Goal: Task Accomplishment & Management: Complete application form

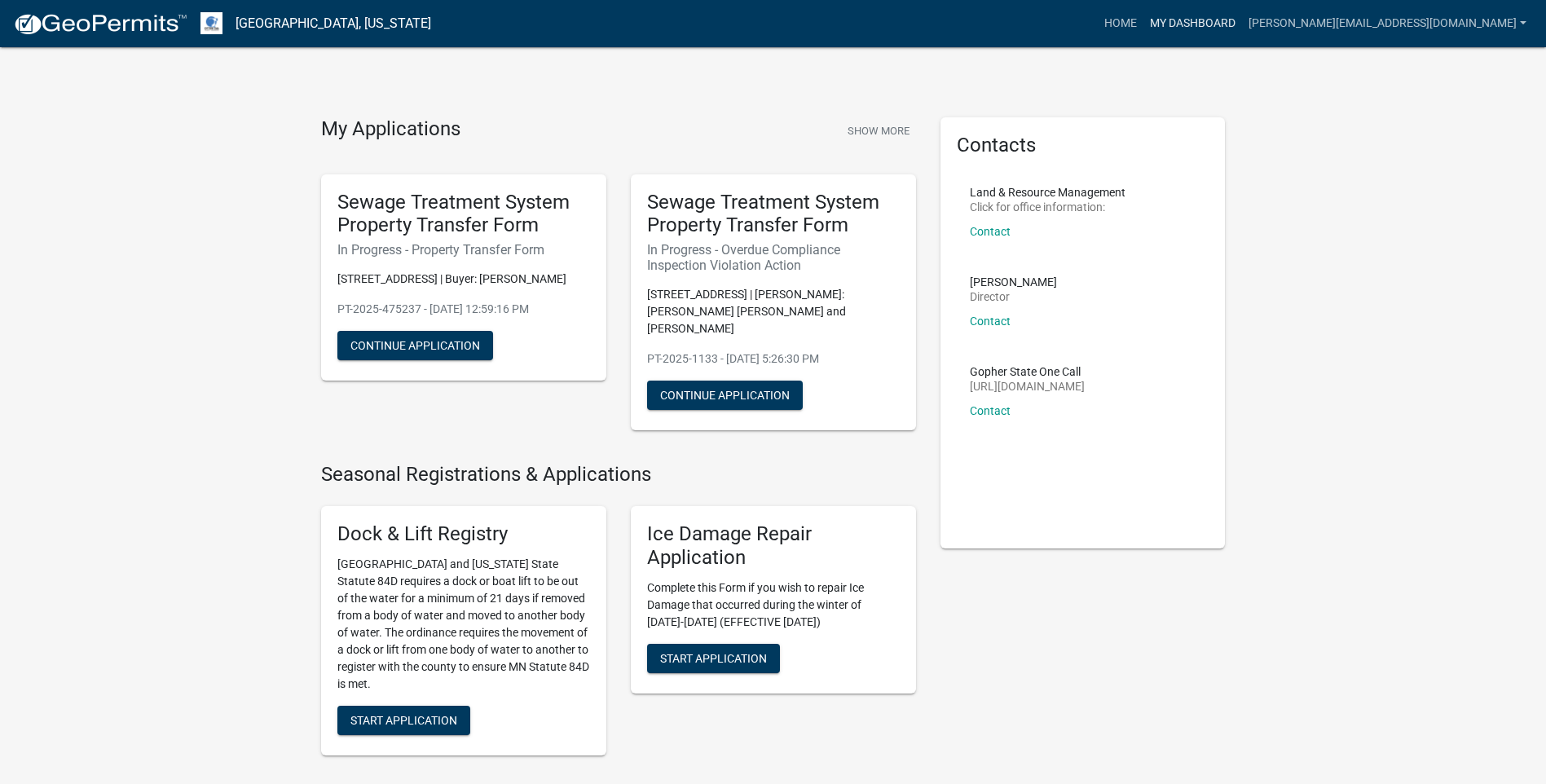
click at [1242, 26] on link "My Dashboard" at bounding box center [1192, 24] width 98 height 30
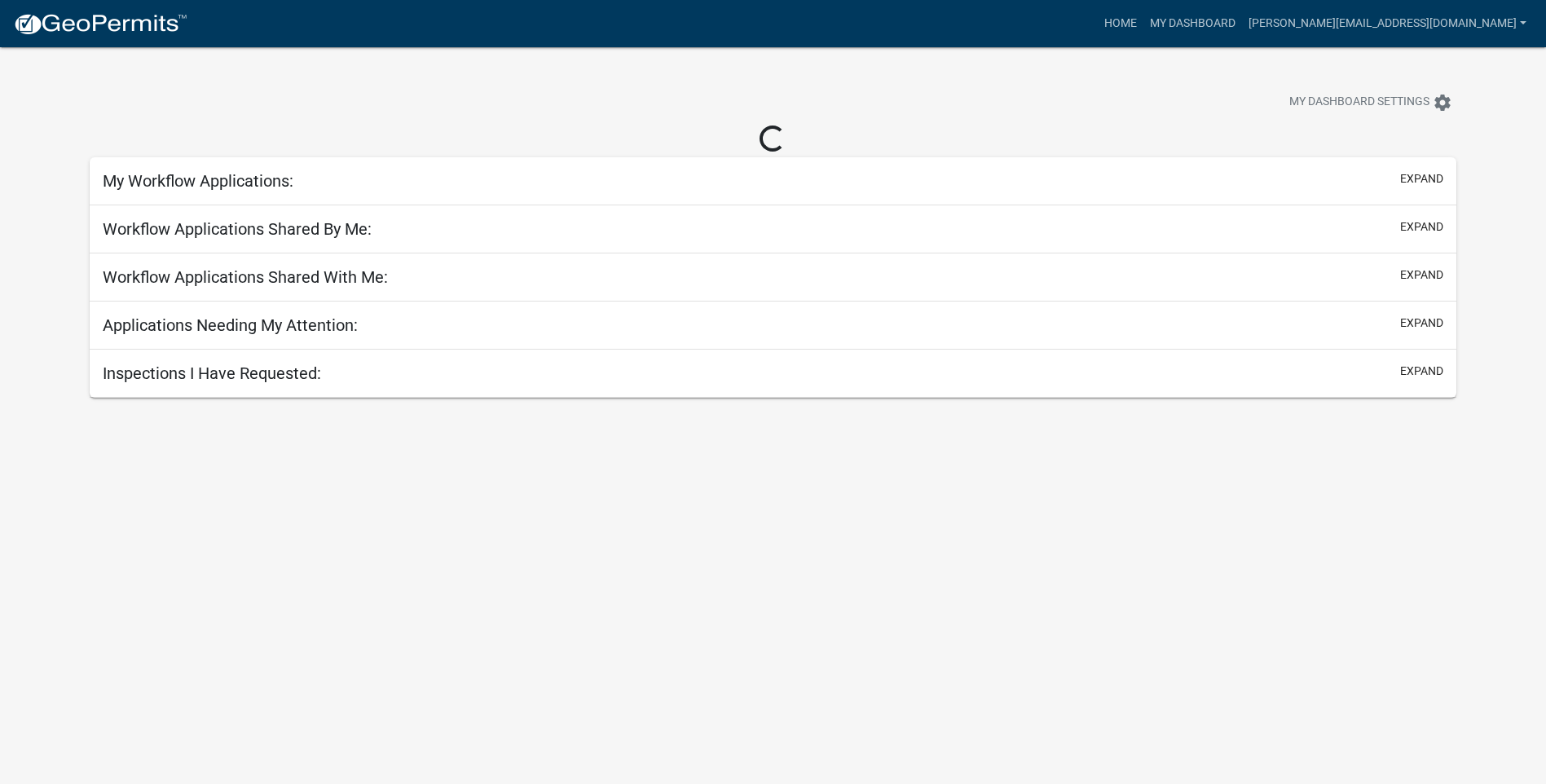
select select "3: 100"
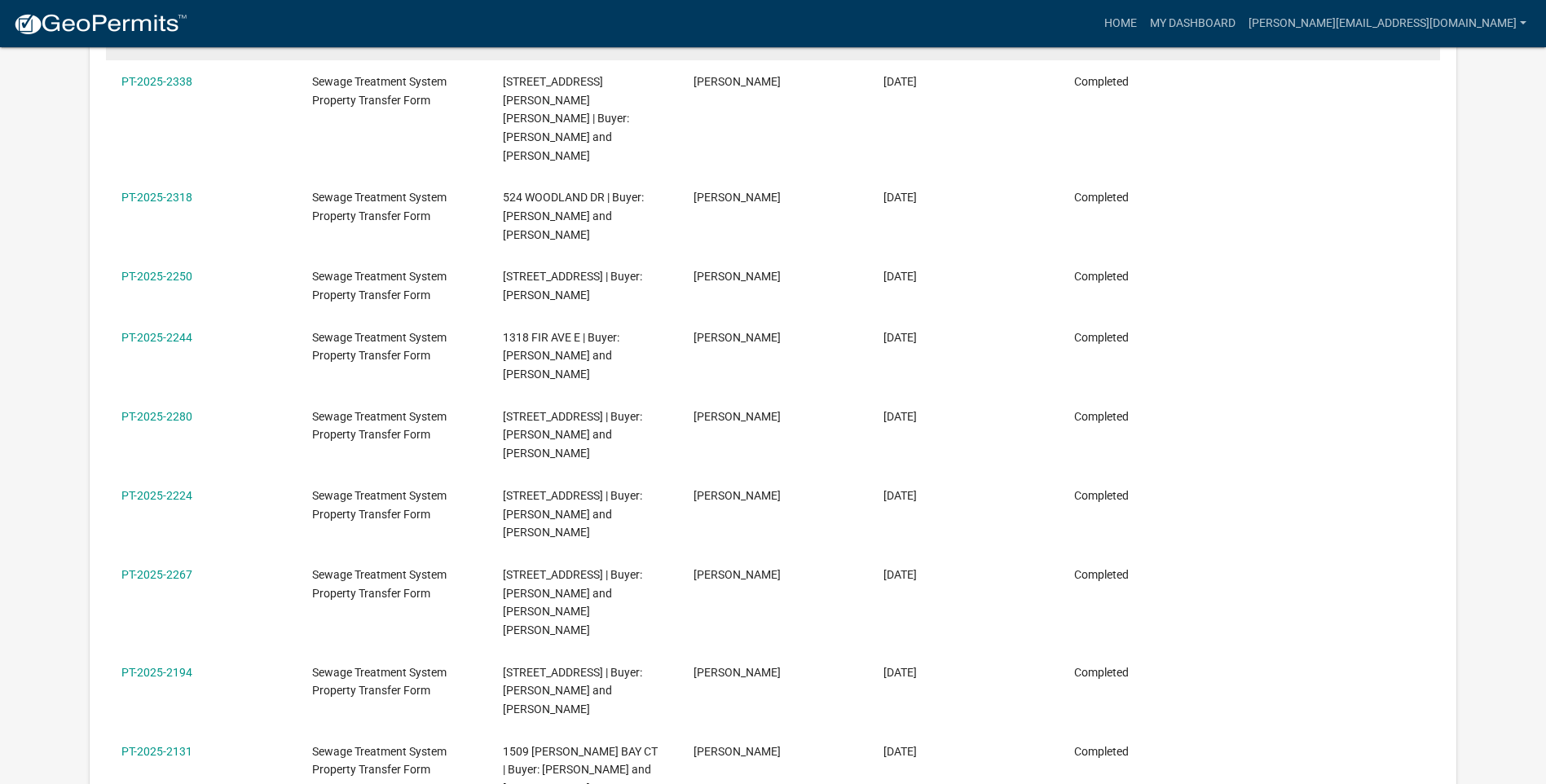
scroll to position [408, 0]
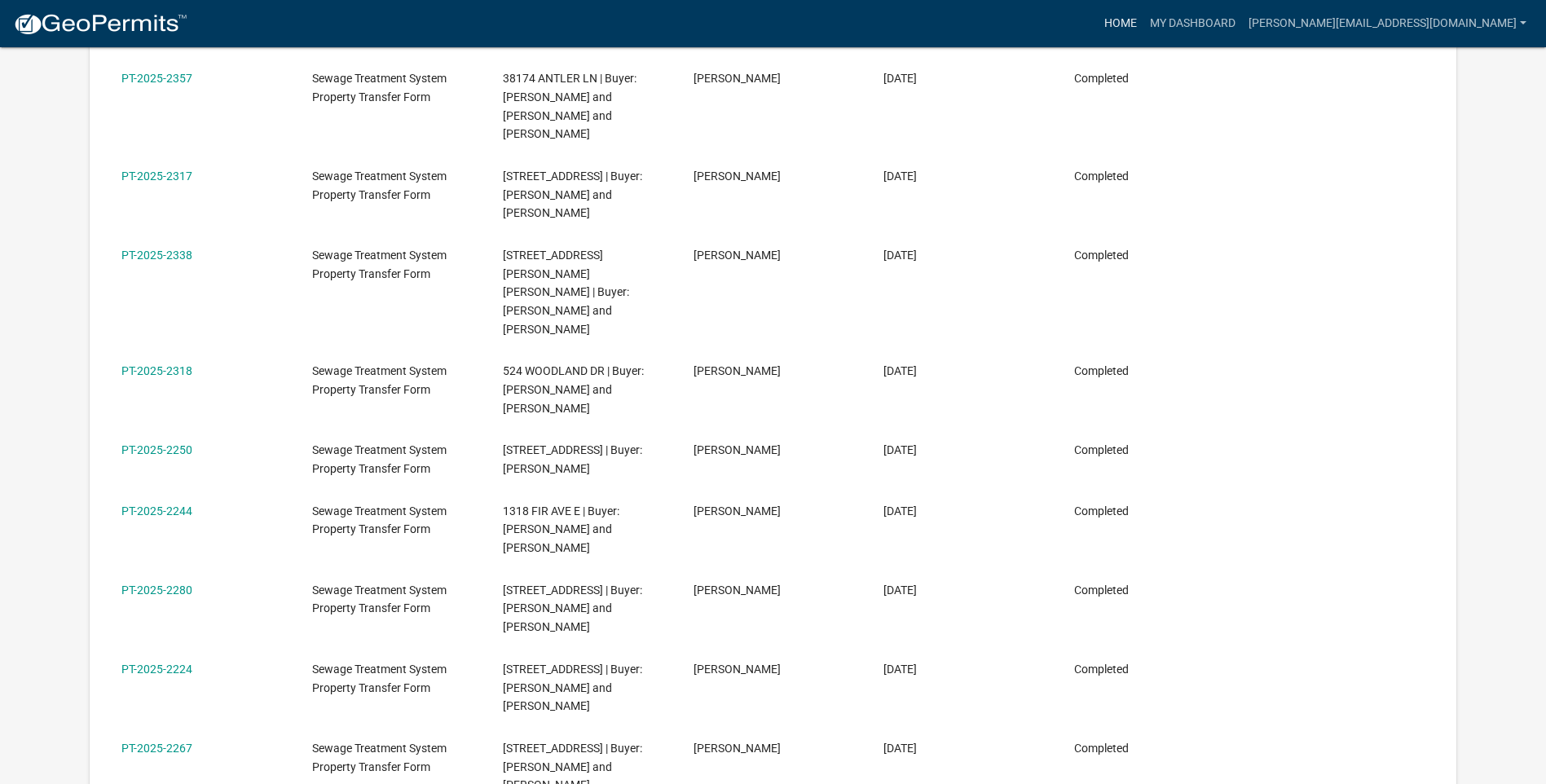
click at [1144, 24] on link "Home" at bounding box center [1121, 24] width 46 height 30
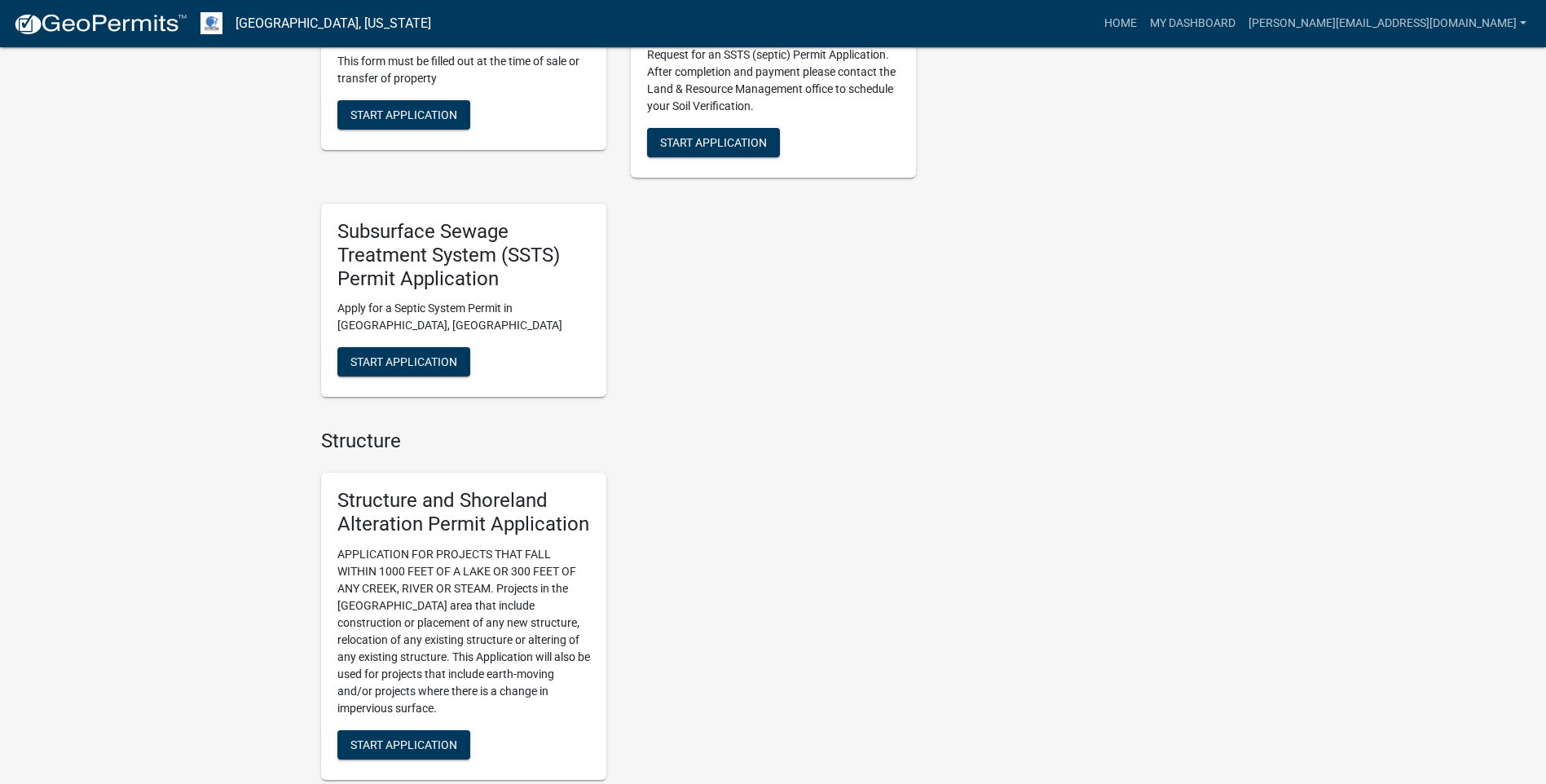
scroll to position [734, 0]
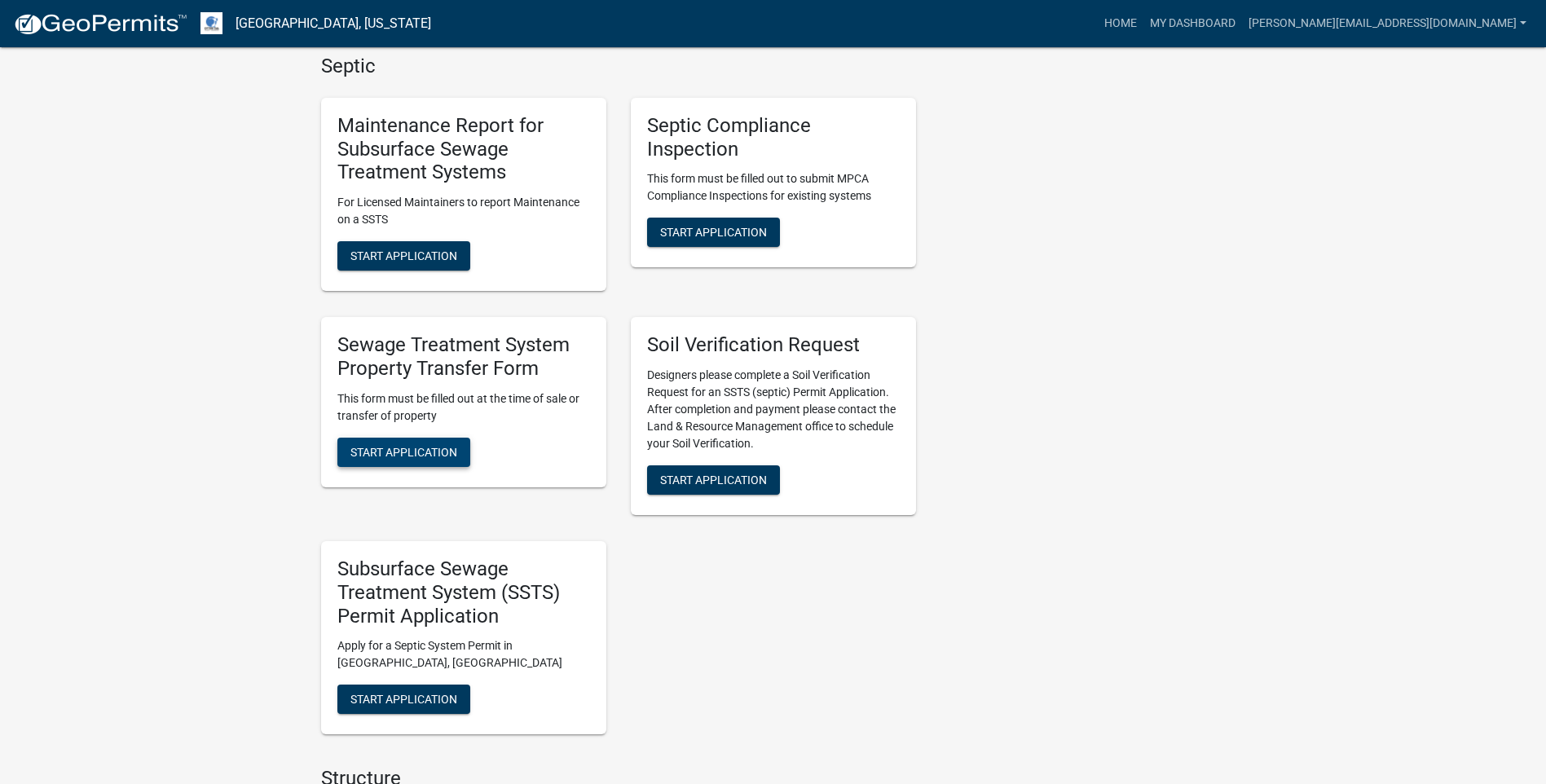
click at [390, 445] on span "Start Application" at bounding box center [404, 452] width 107 height 13
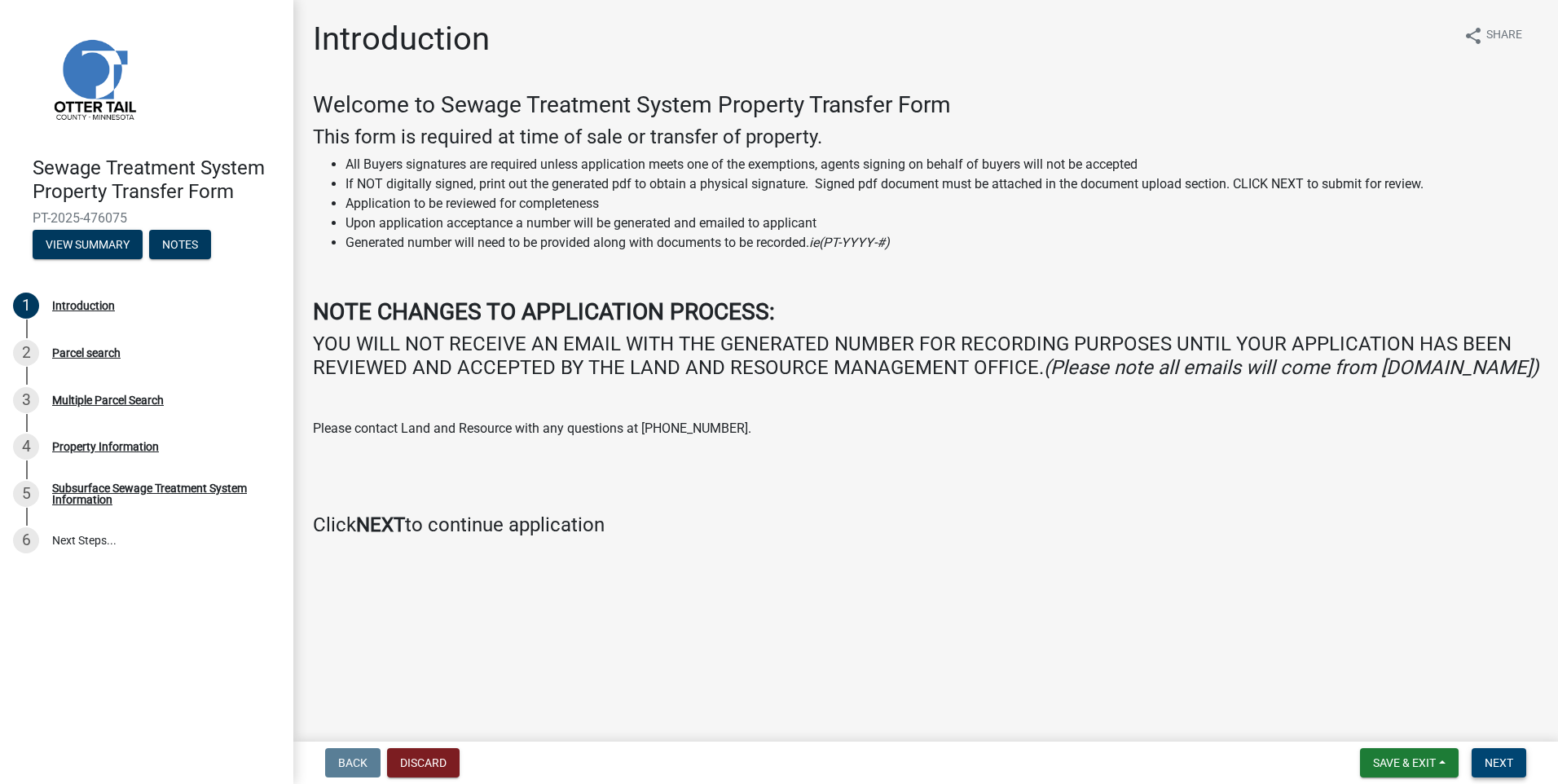
click at [1507, 765] on span "Next" at bounding box center [1499, 763] width 29 height 13
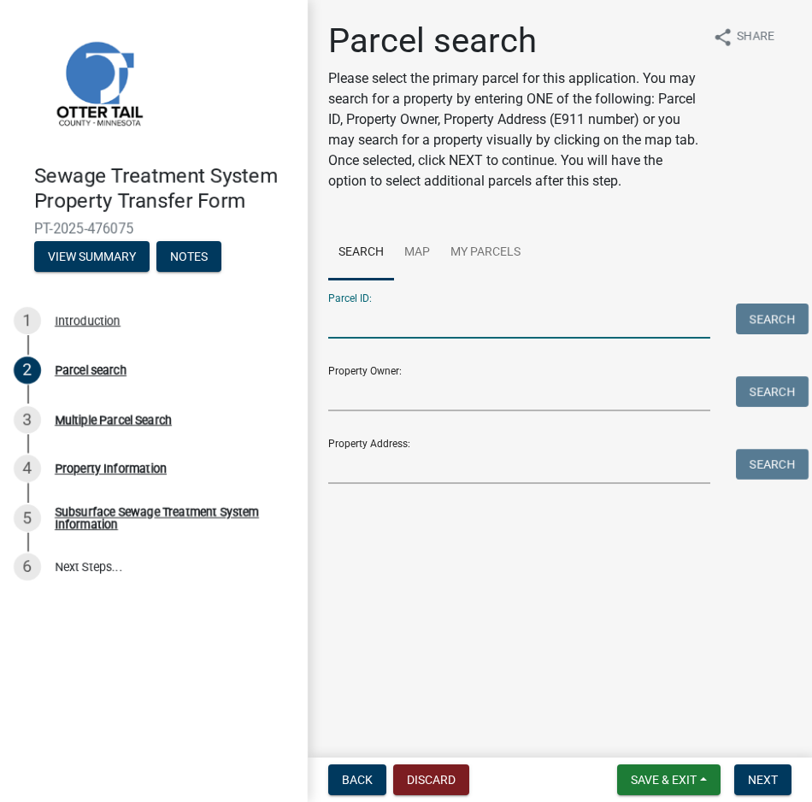
drag, startPoint x: 345, startPoint y: 310, endPoint x: 410, endPoint y: 308, distance: 65.0
click at [351, 309] on input "Parcel ID:" at bounding box center [519, 321] width 382 height 35
paste input "71-004-50-0014-001"
type input "71-004-50-0014-001"
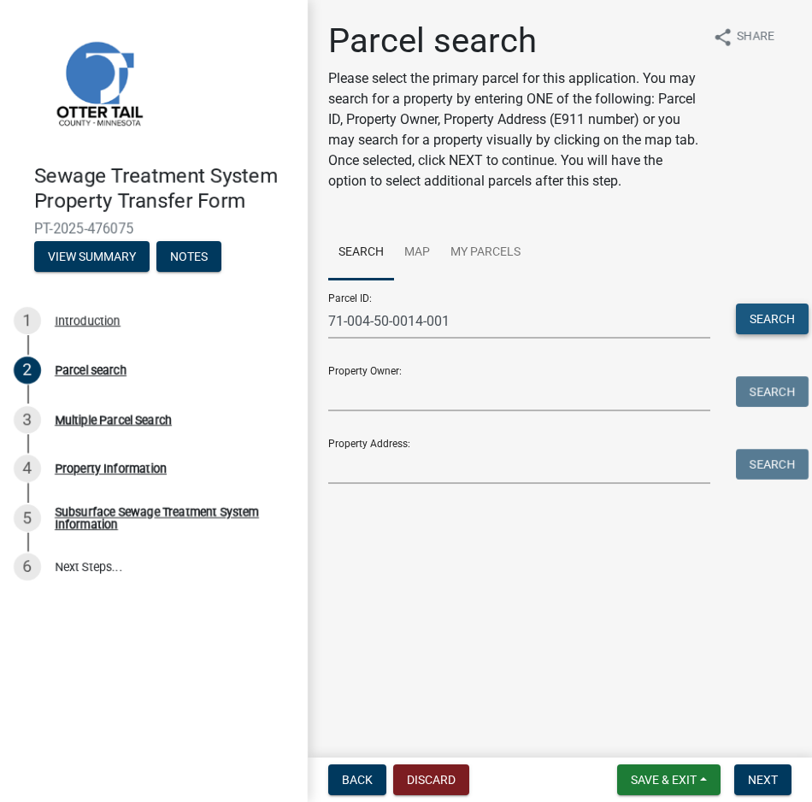
click at [772, 322] on button "Search" at bounding box center [772, 319] width 73 height 31
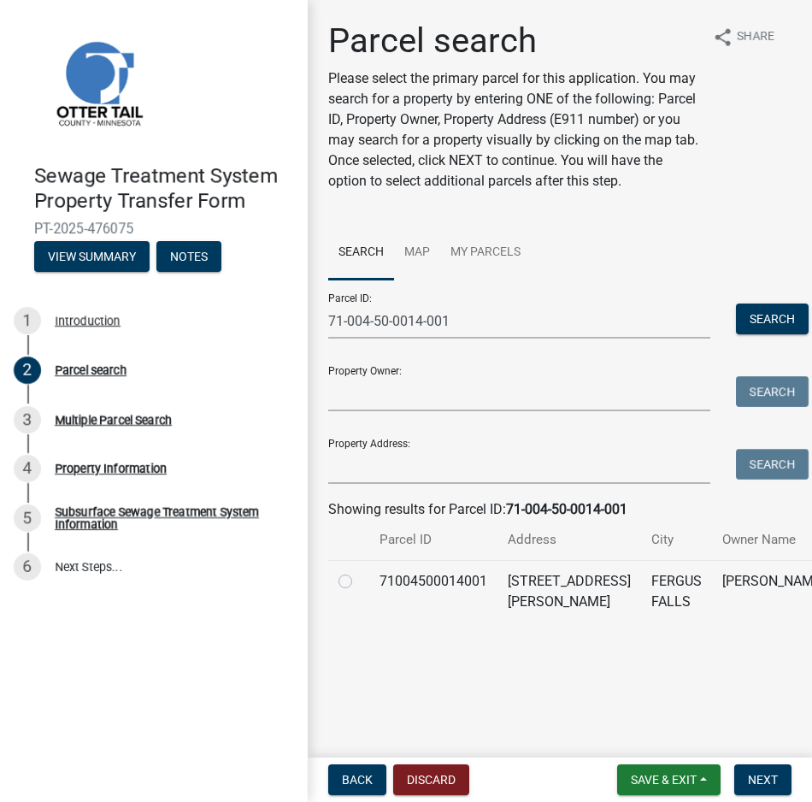
drag, startPoint x: 350, startPoint y: 580, endPoint x: 419, endPoint y: 626, distance: 83.3
click at [359, 571] on label at bounding box center [359, 571] width 0 height 0
click at [359, 580] on input "radio" at bounding box center [364, 576] width 11 height 11
radio input "true"
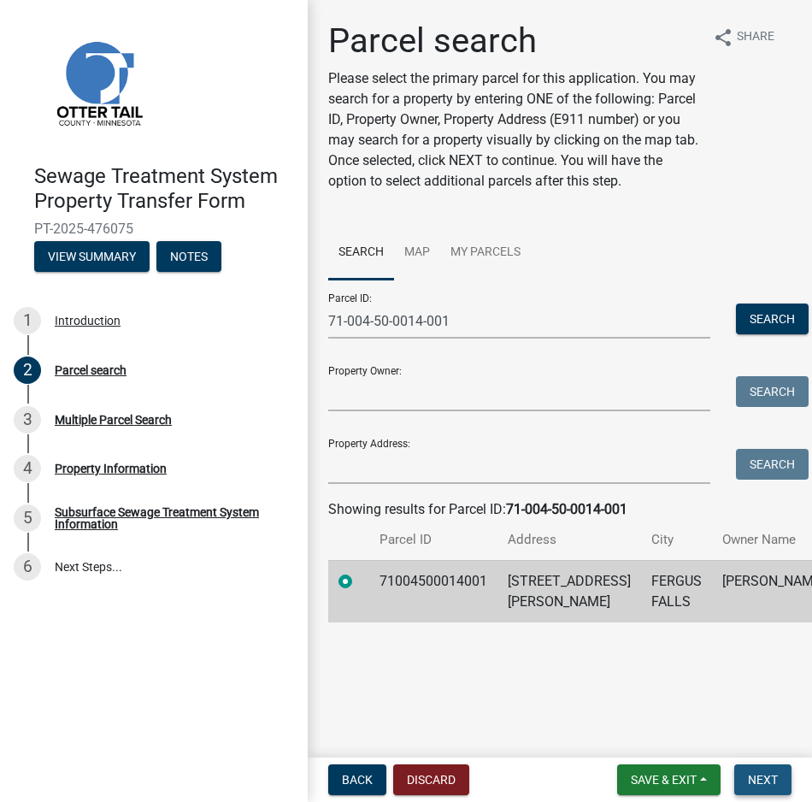
click at [751, 782] on span "Next" at bounding box center [763, 780] width 30 height 14
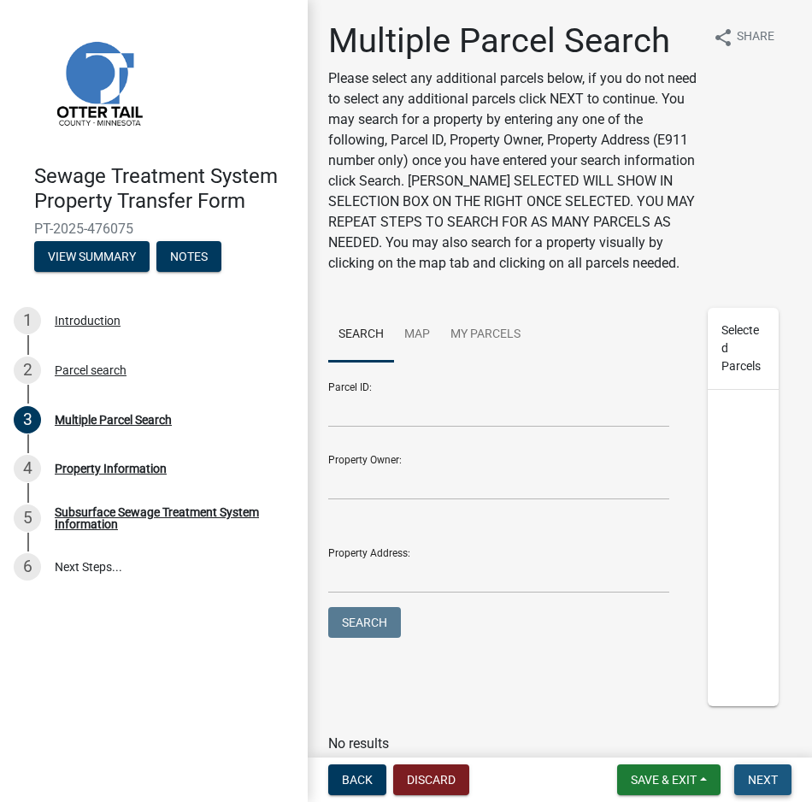
click at [763, 777] on span "Next" at bounding box center [763, 780] width 30 height 14
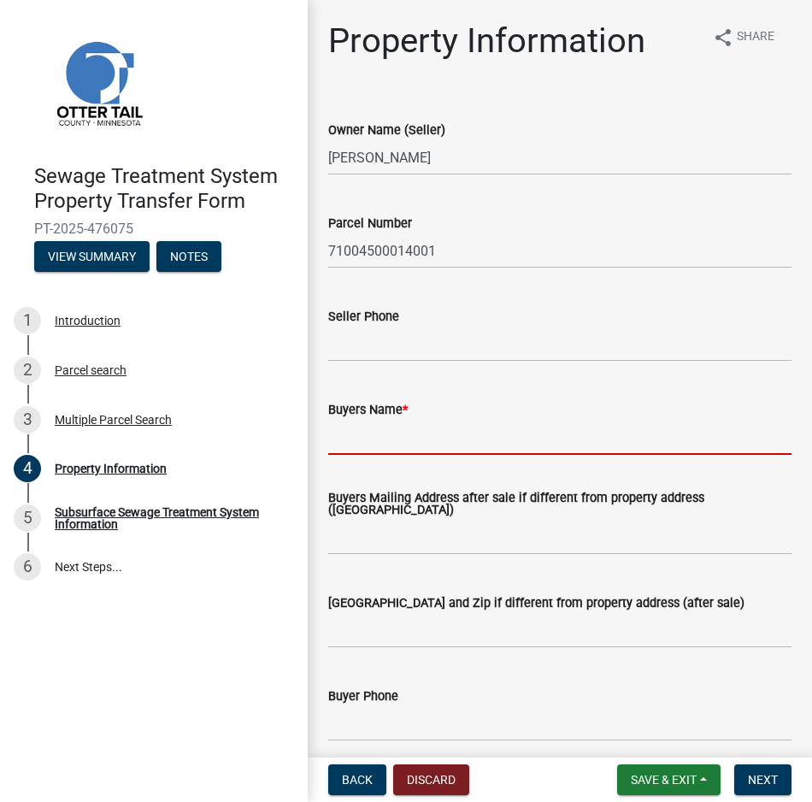
click at [354, 440] on input "Buyers Name *" at bounding box center [559, 437] width 463 height 35
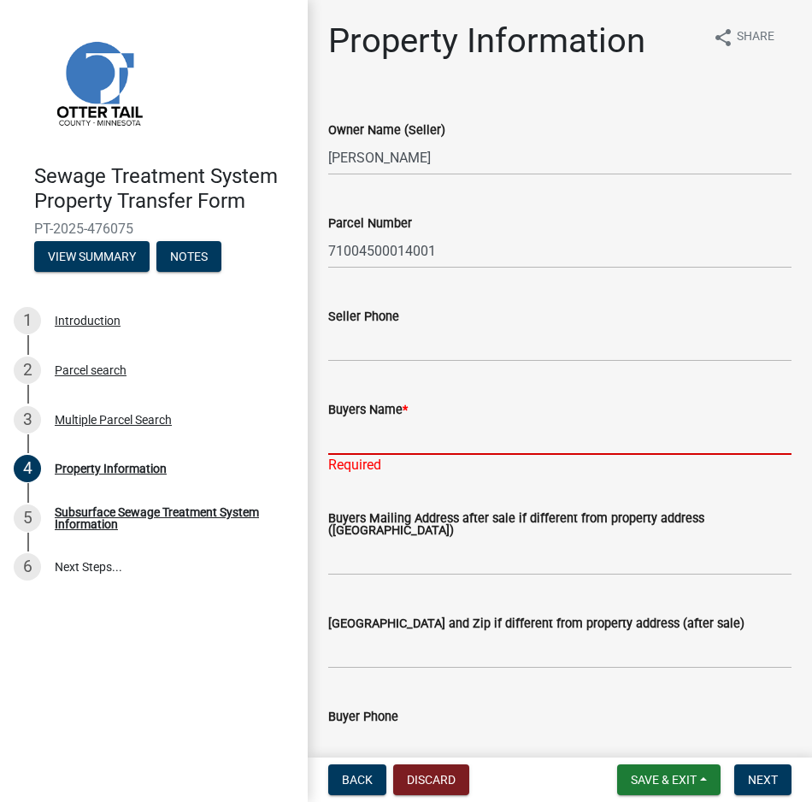
click at [342, 437] on input "Buyers Name *" at bounding box center [559, 437] width 463 height 35
paste input "[PERSON_NAME] and [PERSON_NAME]"
click at [393, 436] on input "[PERSON_NAME] and [PERSON_NAME]" at bounding box center [559, 437] width 463 height 35
click at [519, 434] on input "[PERSON_NAME] and [PERSON_NAME]" at bounding box center [559, 437] width 463 height 35
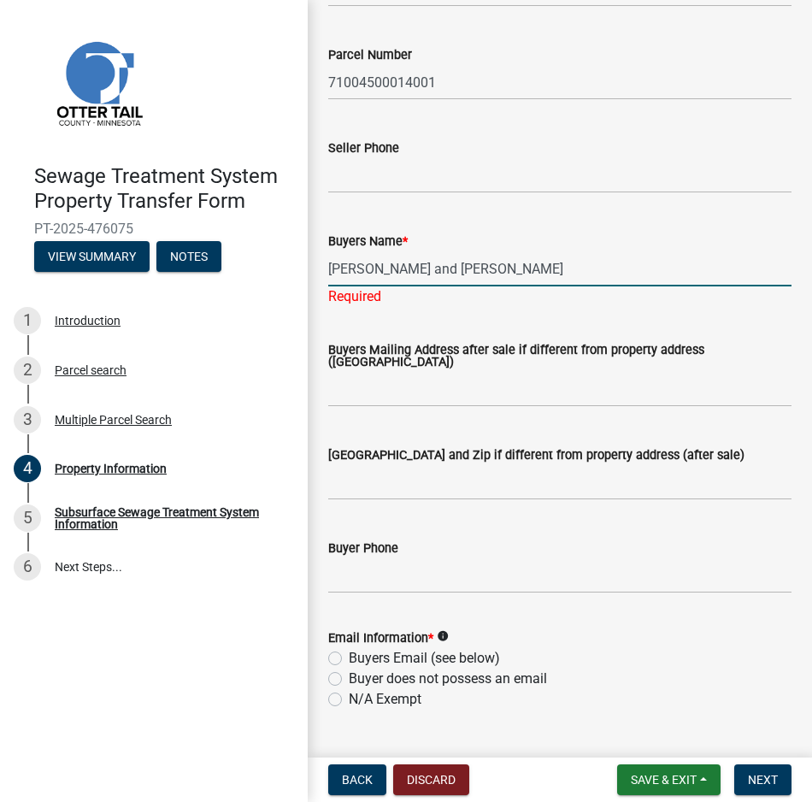
scroll to position [428, 0]
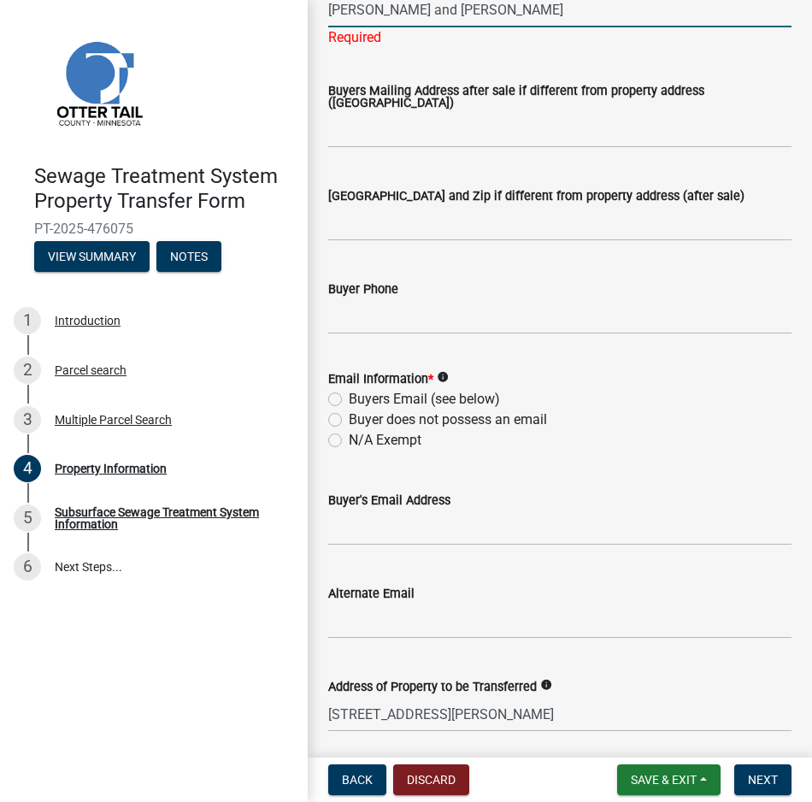
type input "[PERSON_NAME] and [PERSON_NAME]"
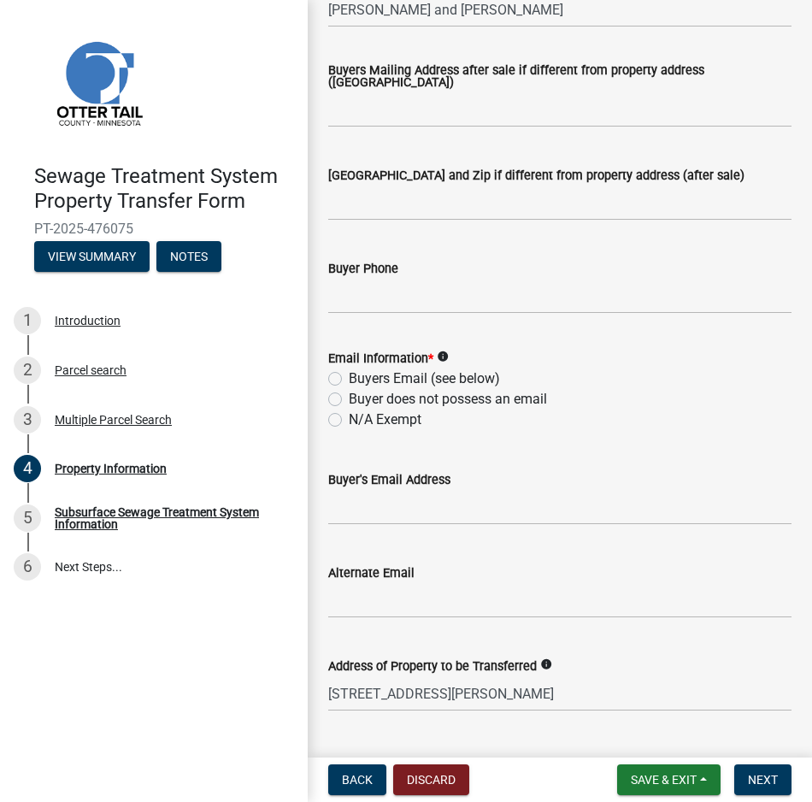
drag, startPoint x: 336, startPoint y: 442, endPoint x: 376, endPoint y: 481, distance: 56.2
click at [339, 443] on wm-data-entity-input "Email Information * info Buyers Email (see below) Buyer does not possess an ema…" at bounding box center [559, 387] width 463 height 118
click at [349, 423] on label "N/A Exempt" at bounding box center [385, 420] width 73 height 21
click at [349, 421] on input "N/A Exempt" at bounding box center [354, 415] width 11 height 11
radio input "true"
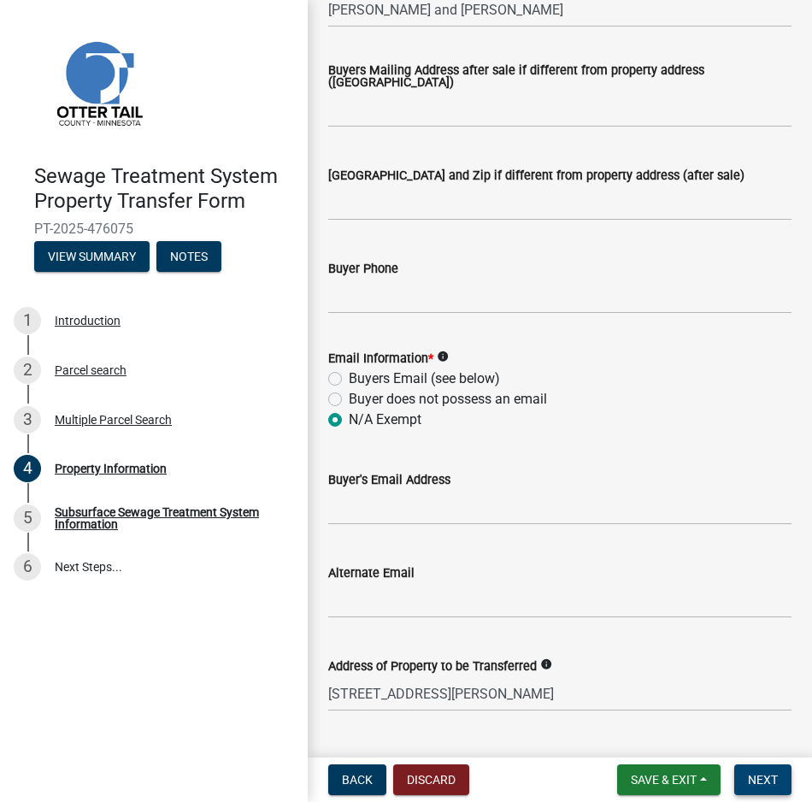
click at [754, 776] on span "Next" at bounding box center [763, 780] width 30 height 14
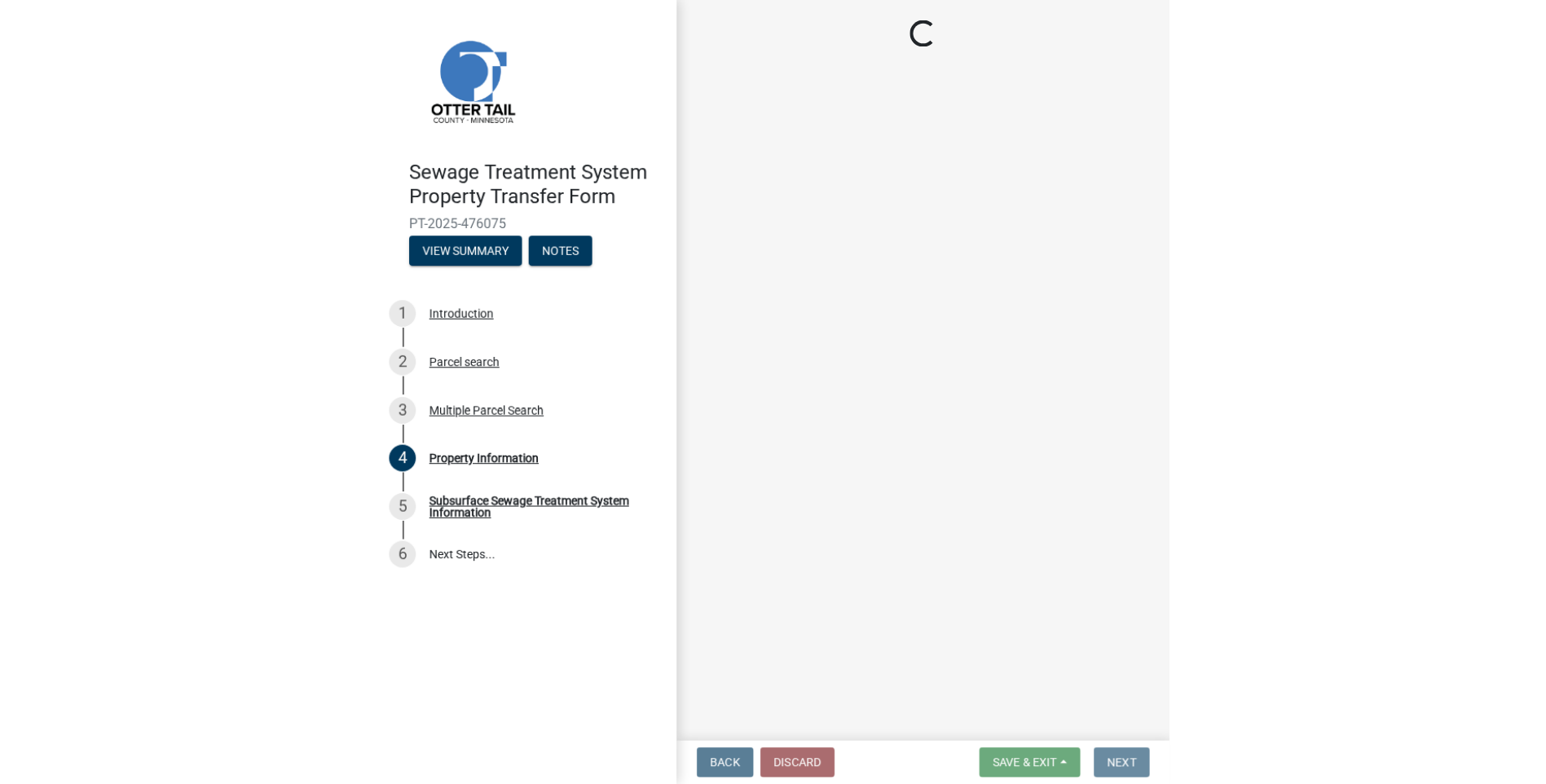
scroll to position [0, 0]
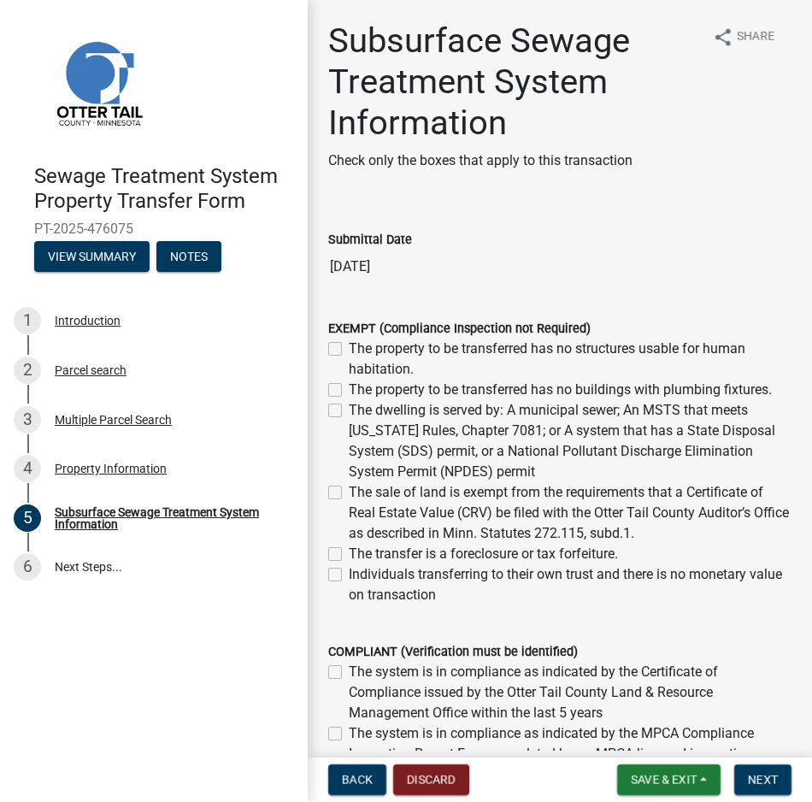
click at [343, 414] on div "The dwelling is served by: A municipal sewer; An MSTS that meets [US_STATE] Rul…" at bounding box center [559, 441] width 463 height 82
click at [349, 408] on label "The dwelling is served by: A municipal sewer; An MSTS that meets [US_STATE] Rul…" at bounding box center [570, 441] width 443 height 82
click at [349, 408] on input "The dwelling is served by: A municipal sewer; An MSTS that meets [US_STATE] Rul…" at bounding box center [354, 405] width 11 height 11
checkbox input "true"
checkbox input "false"
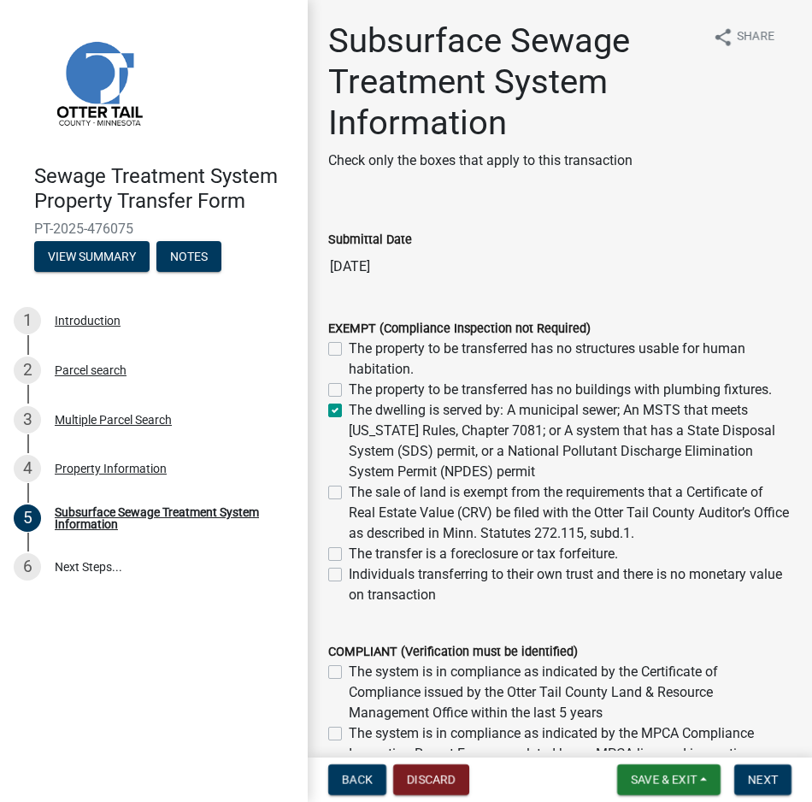
checkbox input "false"
checkbox input "true"
checkbox input "false"
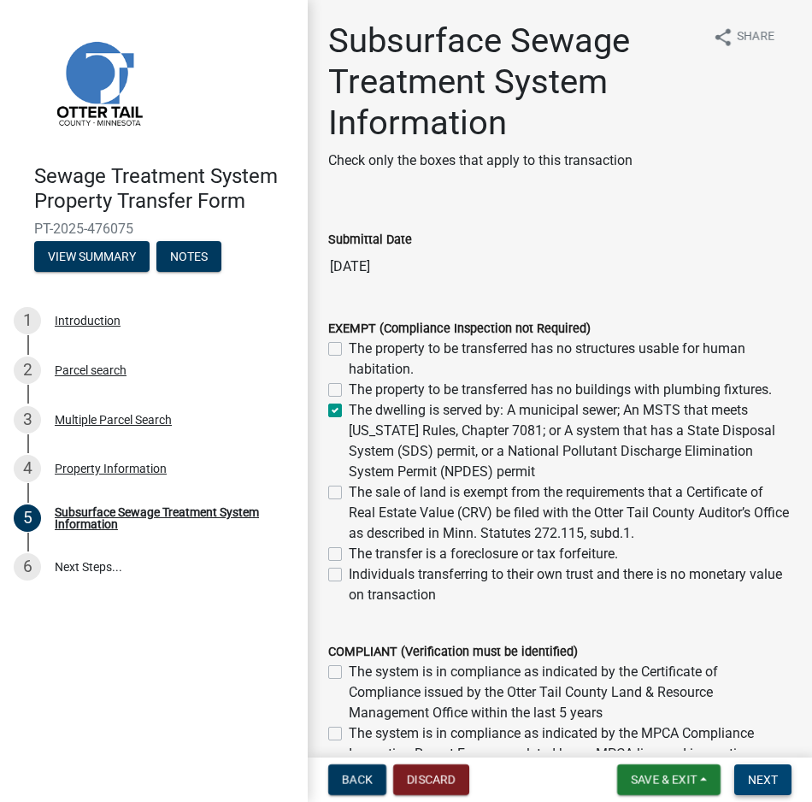
click at [762, 782] on span "Next" at bounding box center [763, 780] width 30 height 14
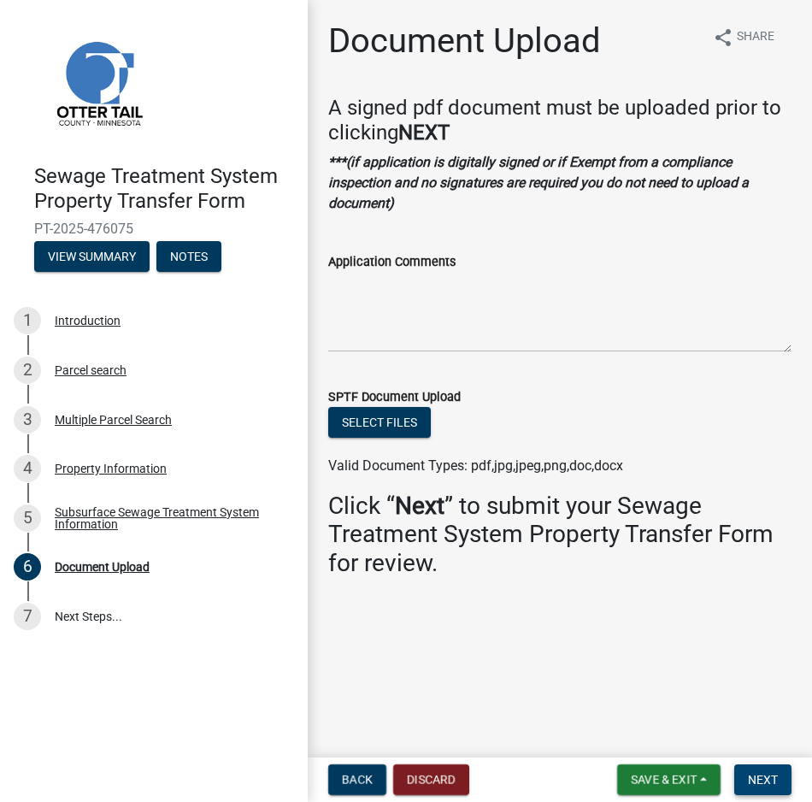
click at [762, 782] on span "Next" at bounding box center [763, 780] width 30 height 14
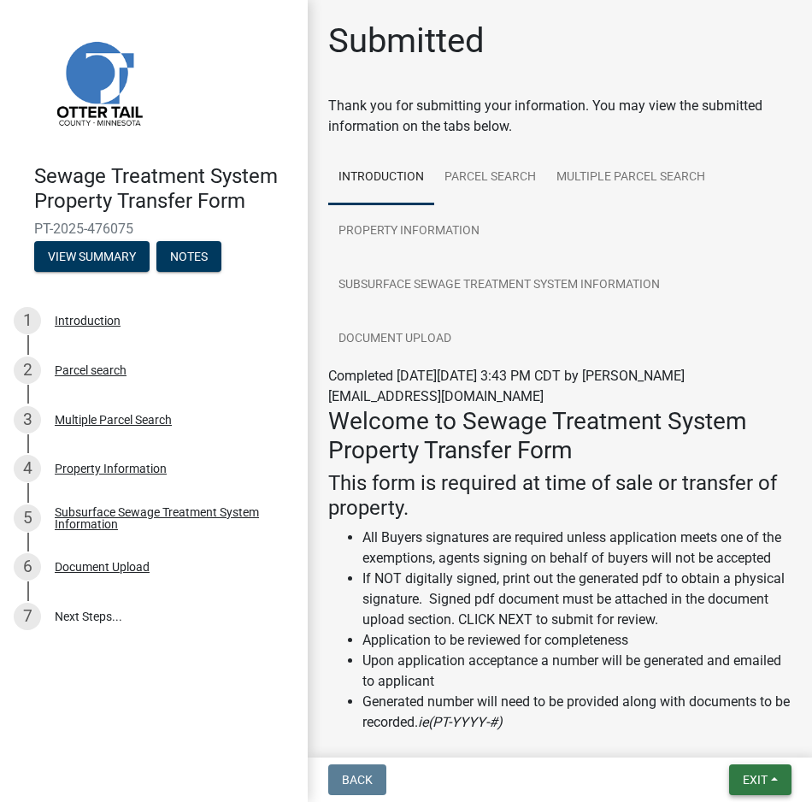
click at [762, 782] on span "Exit" at bounding box center [755, 780] width 25 height 14
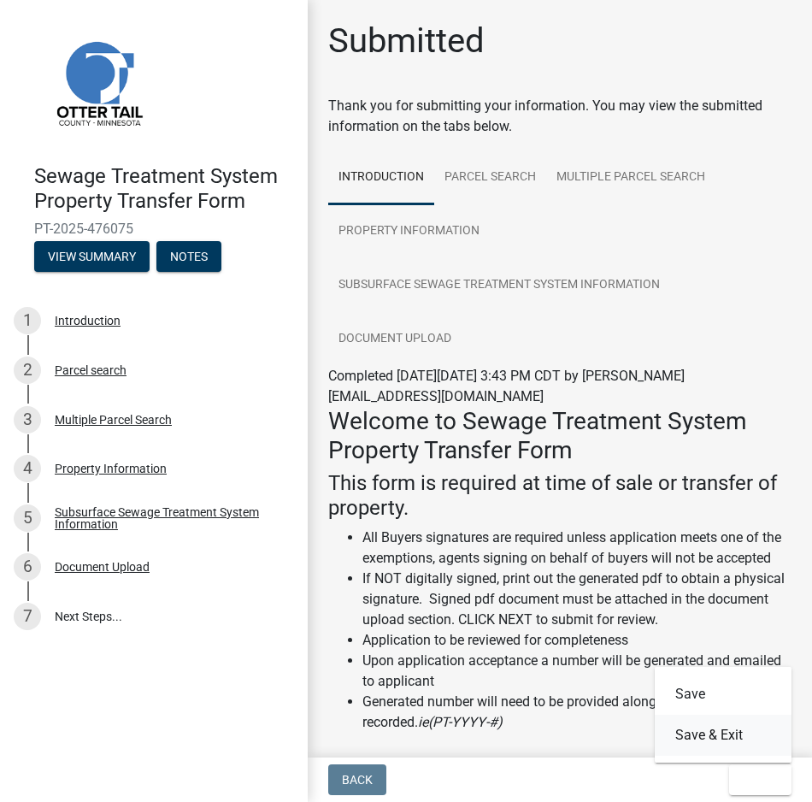
click at [743, 741] on button "Save & Exit" at bounding box center [723, 735] width 137 height 41
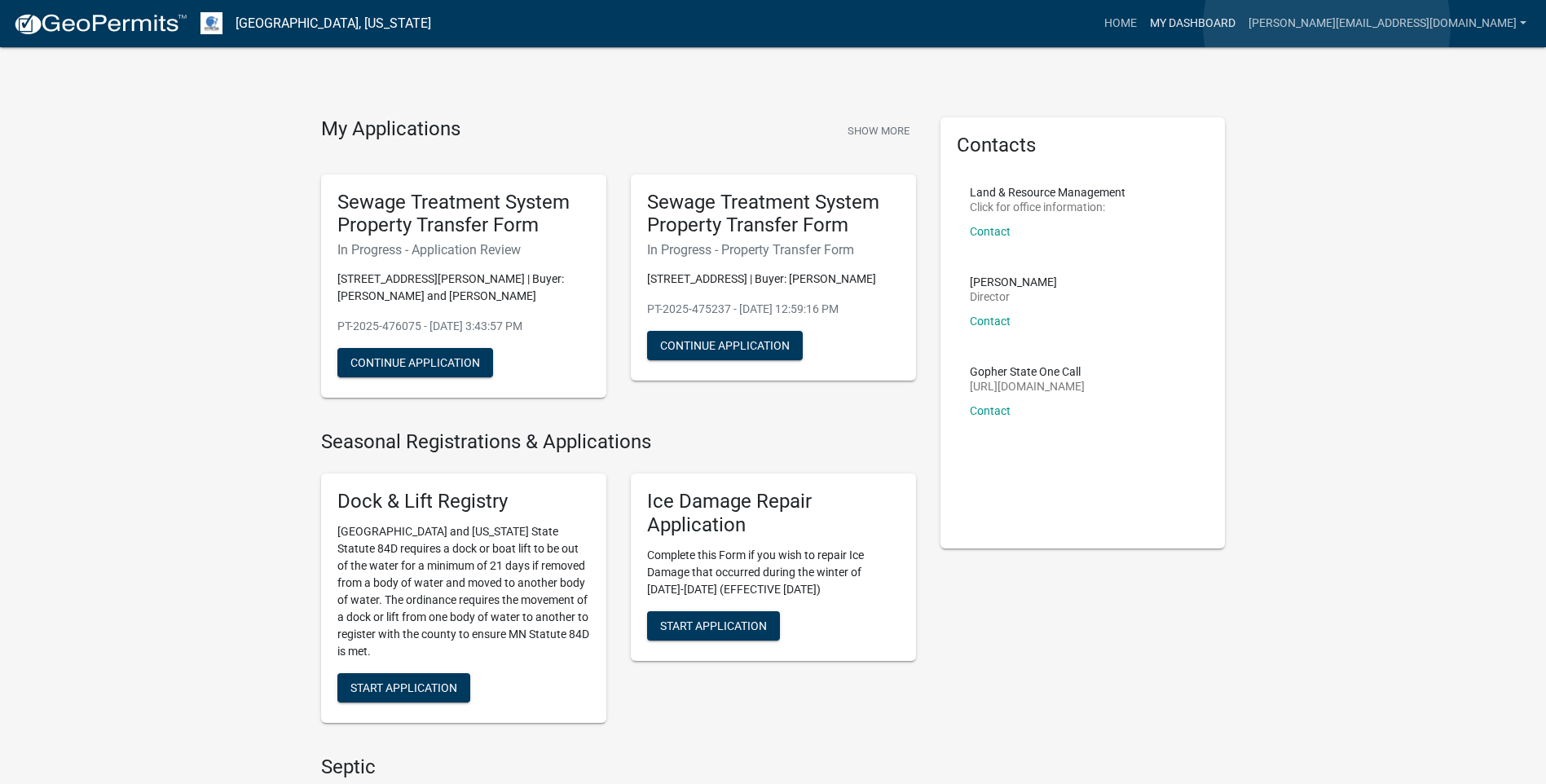
click at [1242, 26] on link "My Dashboard" at bounding box center [1192, 24] width 98 height 30
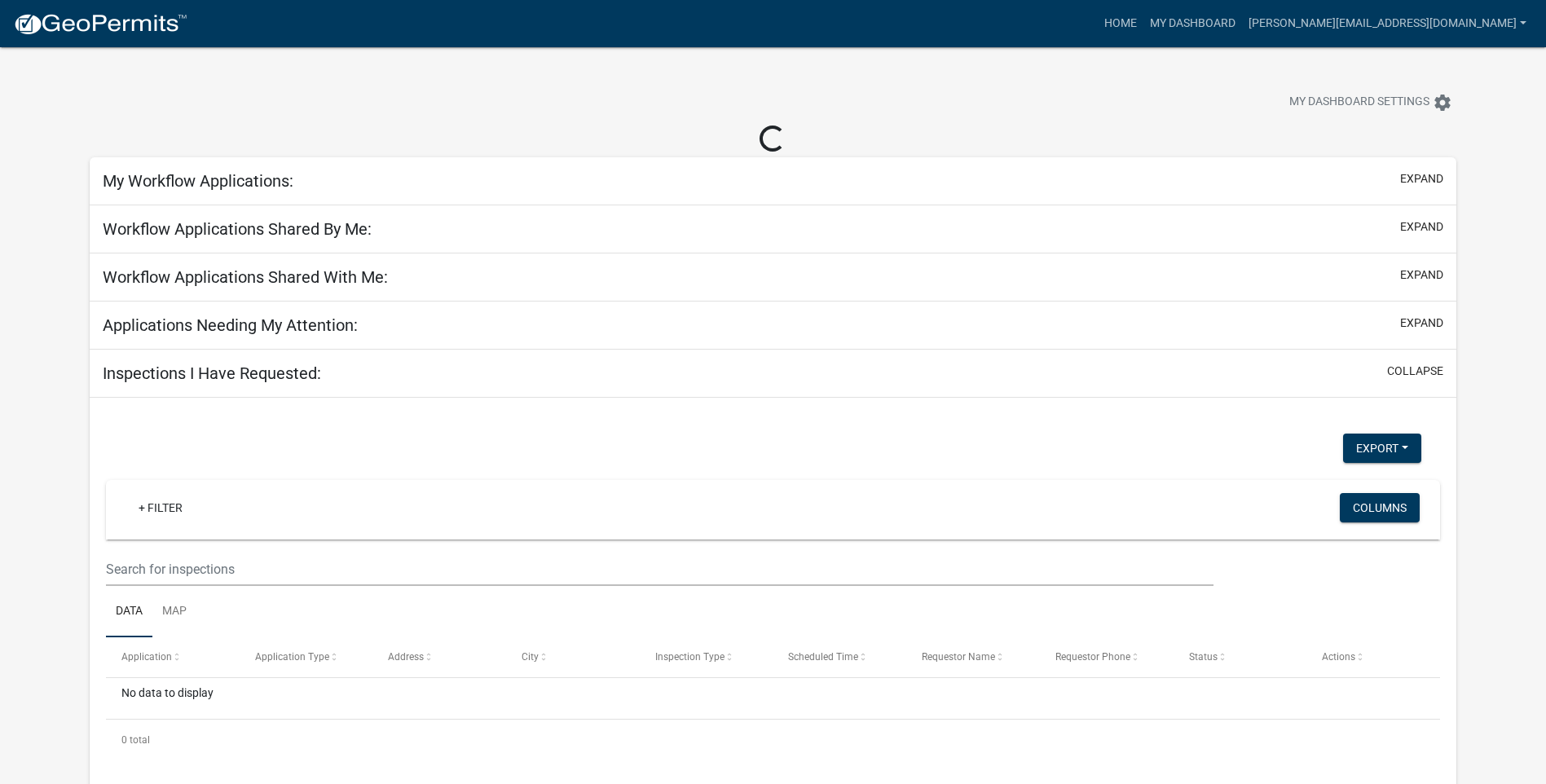
select select "3: 100"
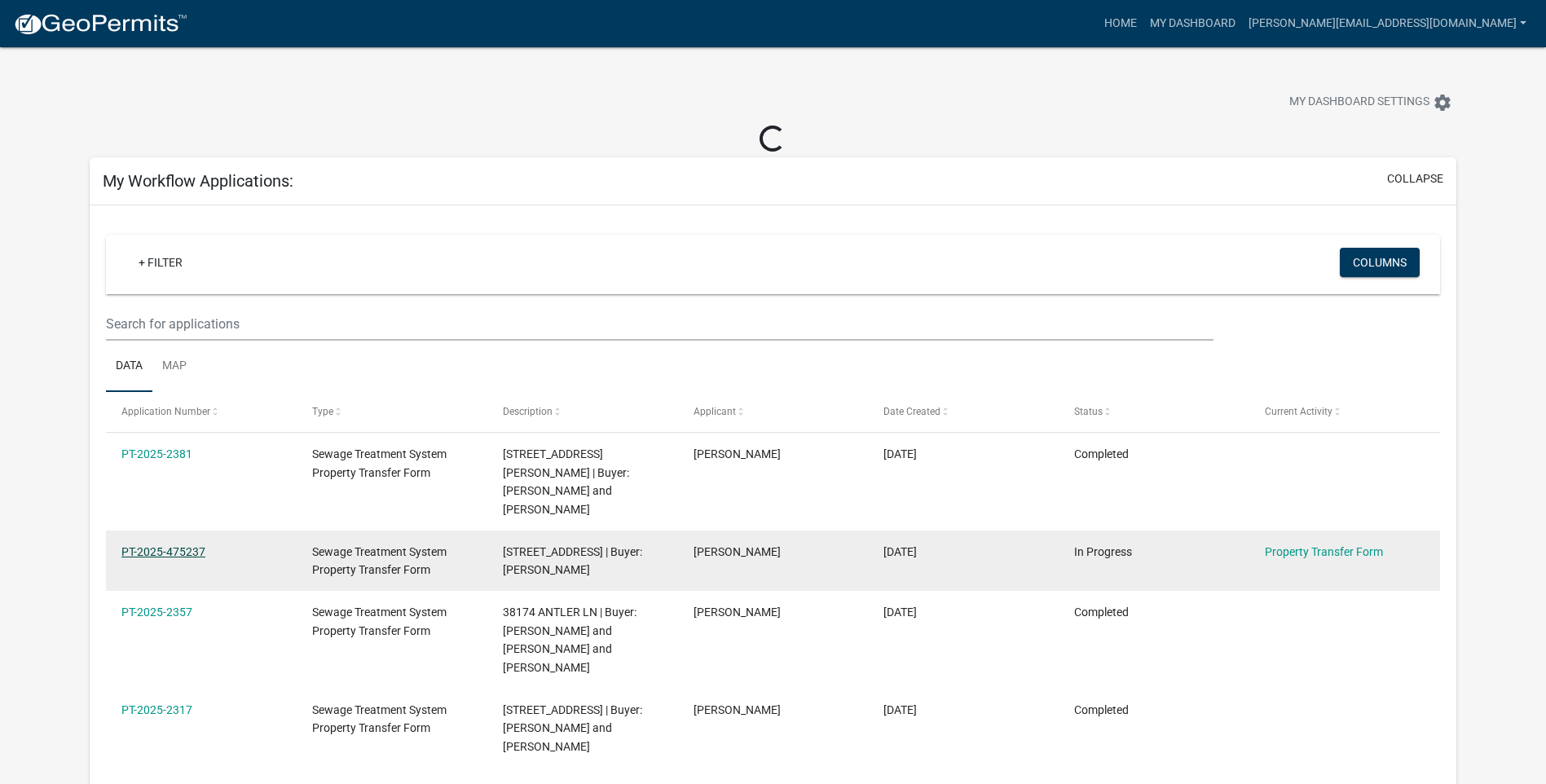
click at [181, 545] on link "PT-2025-475237" at bounding box center [163, 552] width 84 height 13
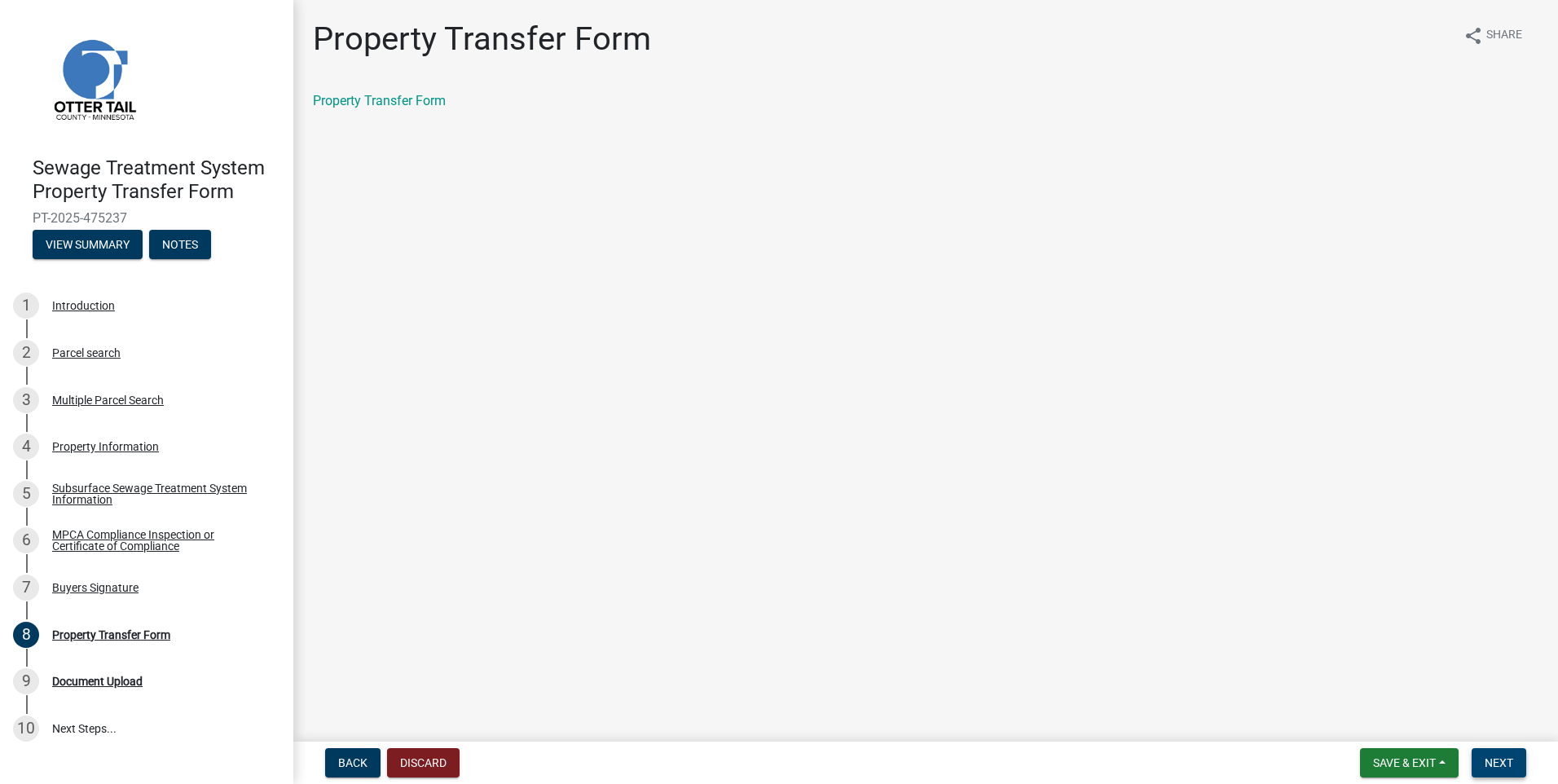
click at [1498, 762] on span "Next" at bounding box center [1499, 763] width 29 height 13
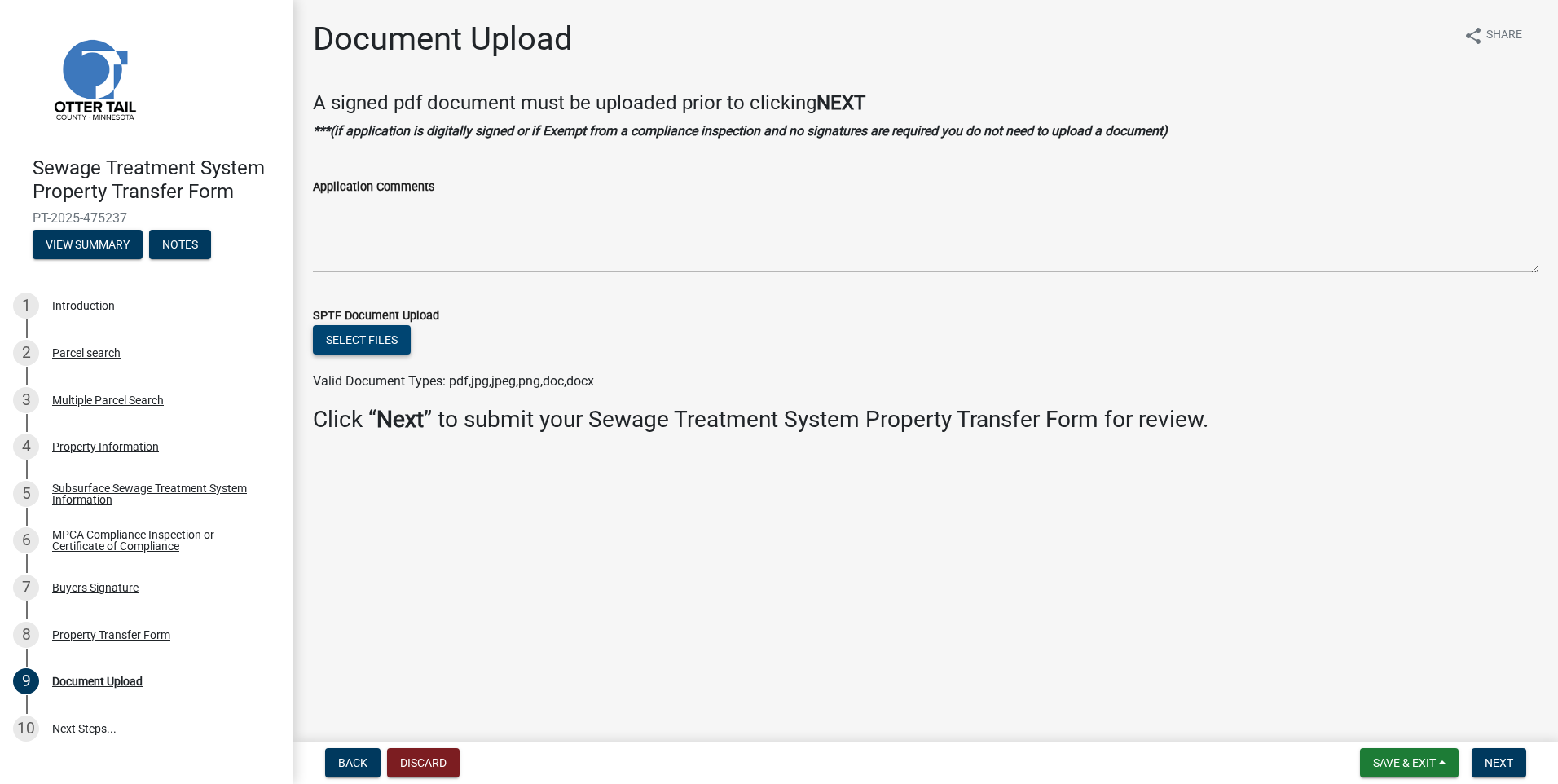
click at [362, 334] on button "Select files" at bounding box center [361, 339] width 98 height 30
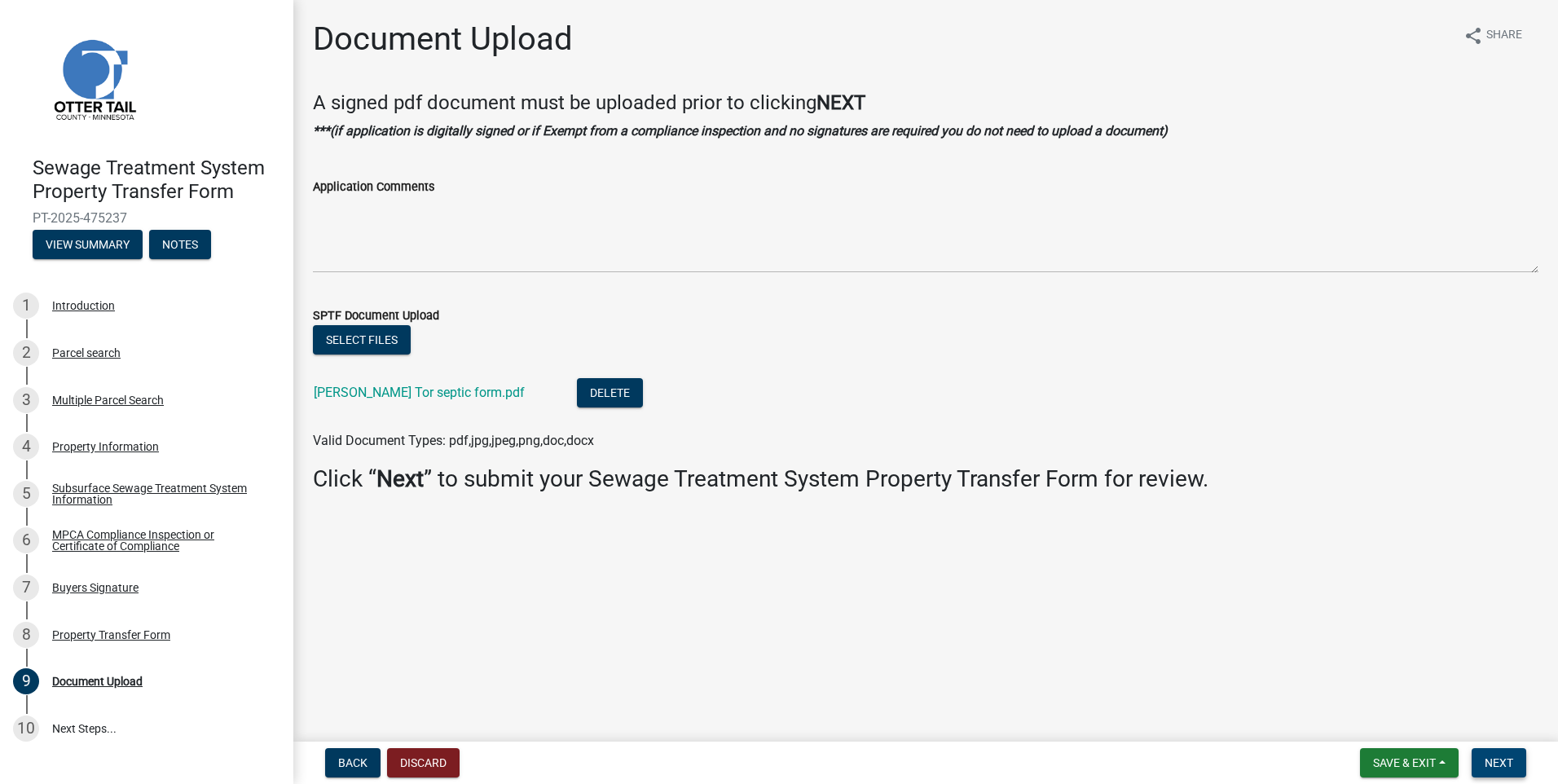
click at [1497, 758] on span "Next" at bounding box center [1499, 763] width 29 height 13
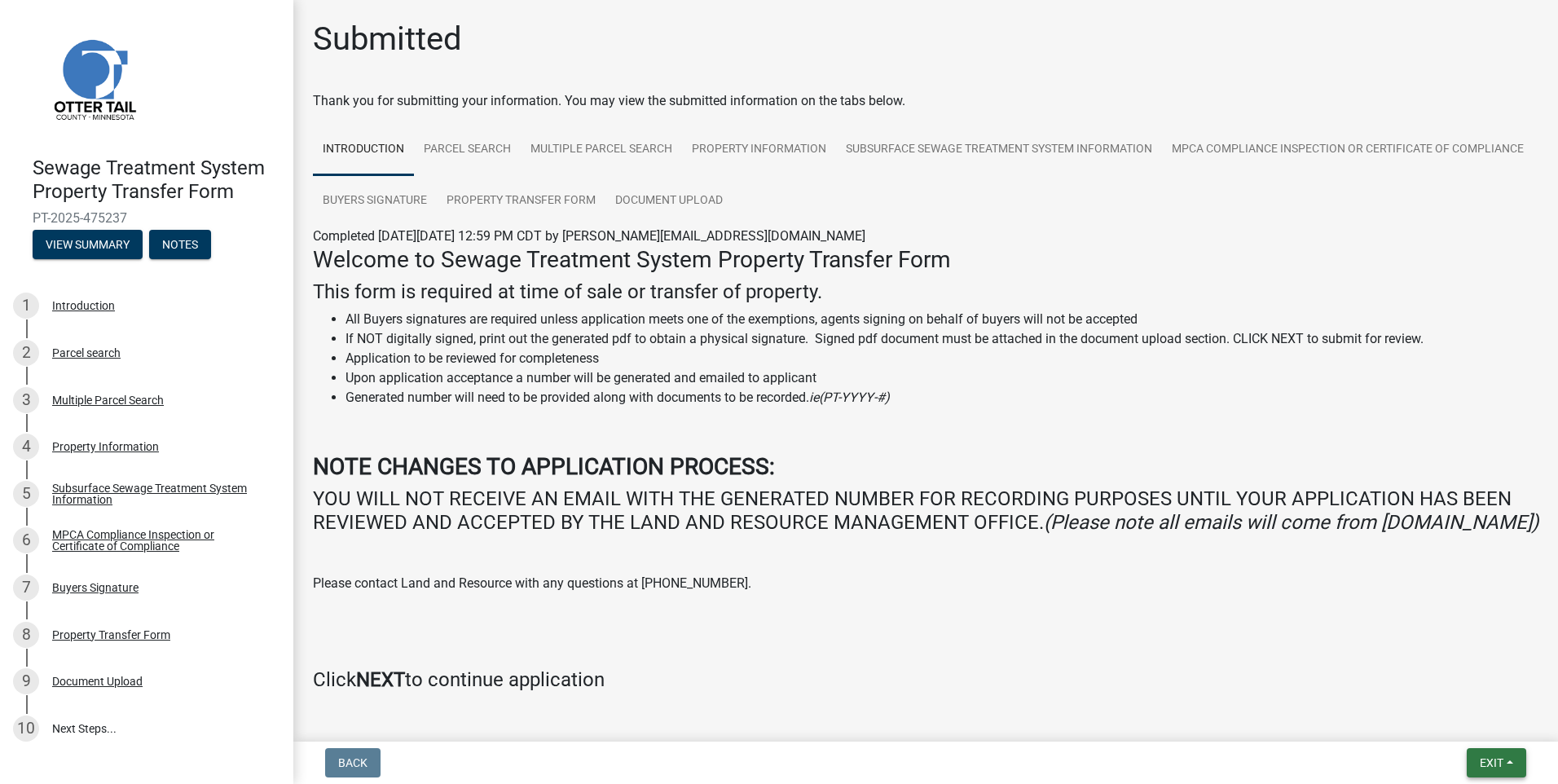
click at [1496, 764] on span "Exit" at bounding box center [1491, 763] width 24 height 13
click at [1454, 717] on button "Save & Exit" at bounding box center [1461, 719] width 131 height 39
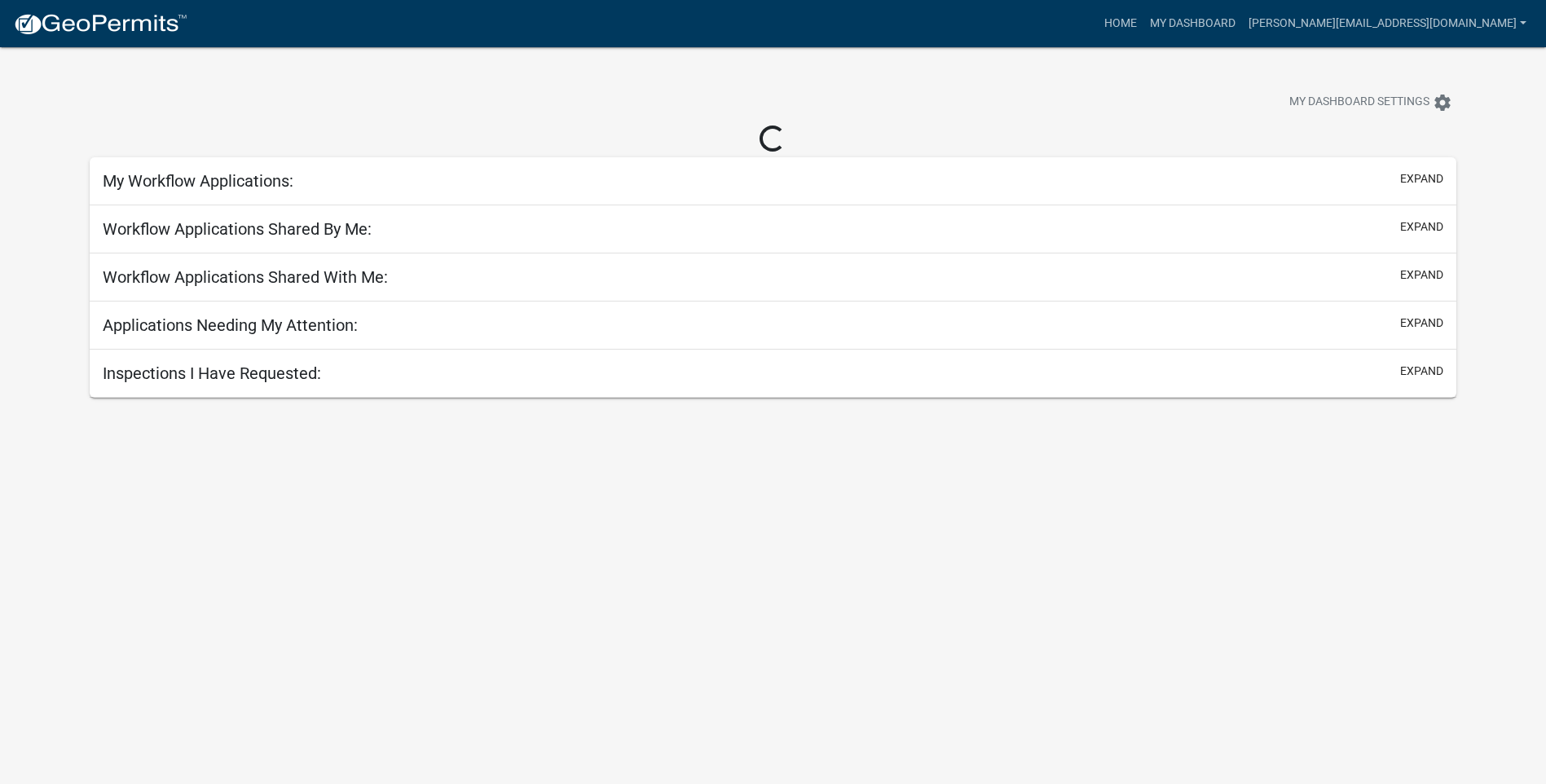
select select "3: 100"
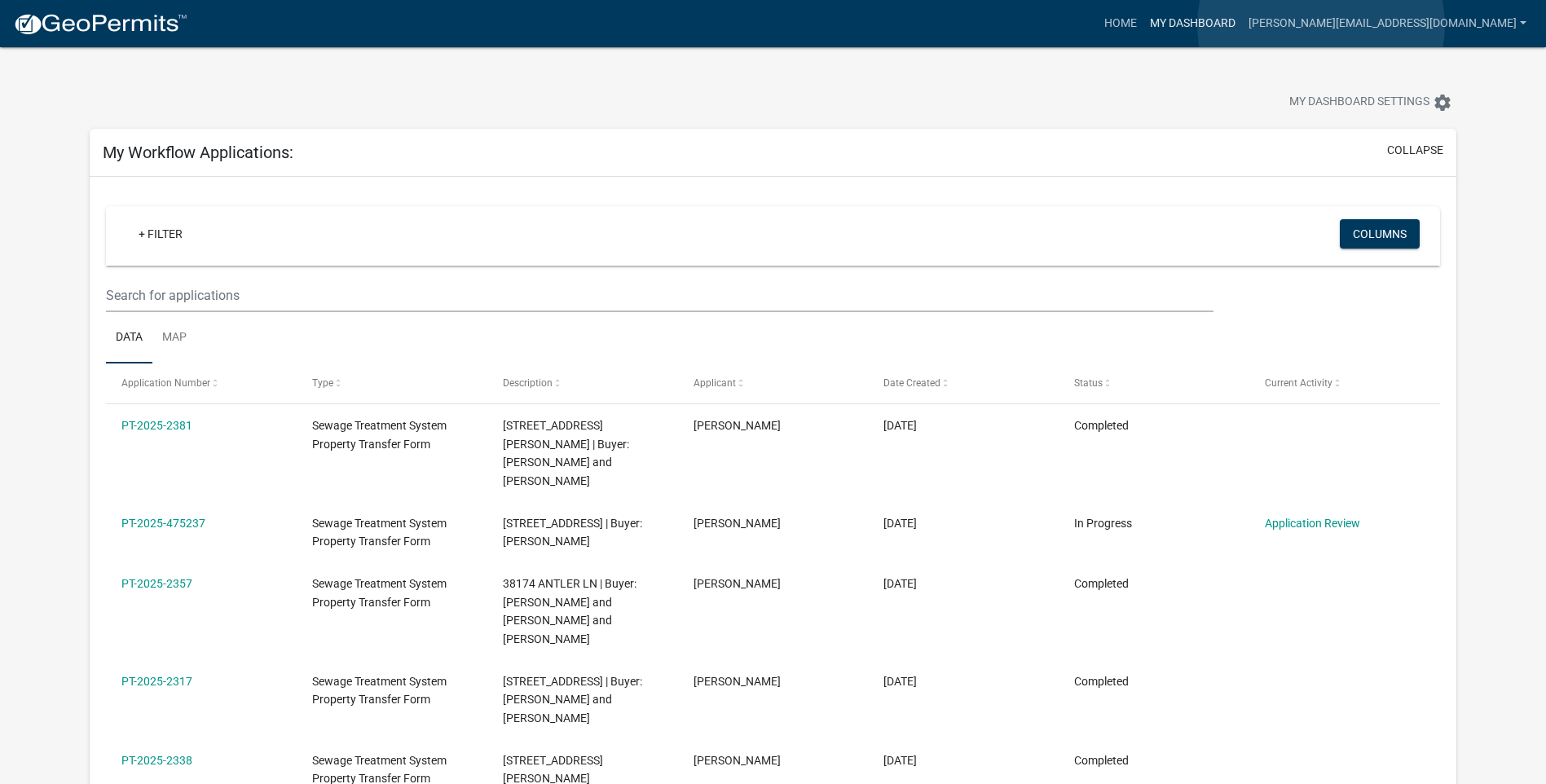
click at [1242, 26] on link "My Dashboard" at bounding box center [1192, 24] width 98 height 30
click at [1144, 13] on link "Home" at bounding box center [1121, 24] width 46 height 30
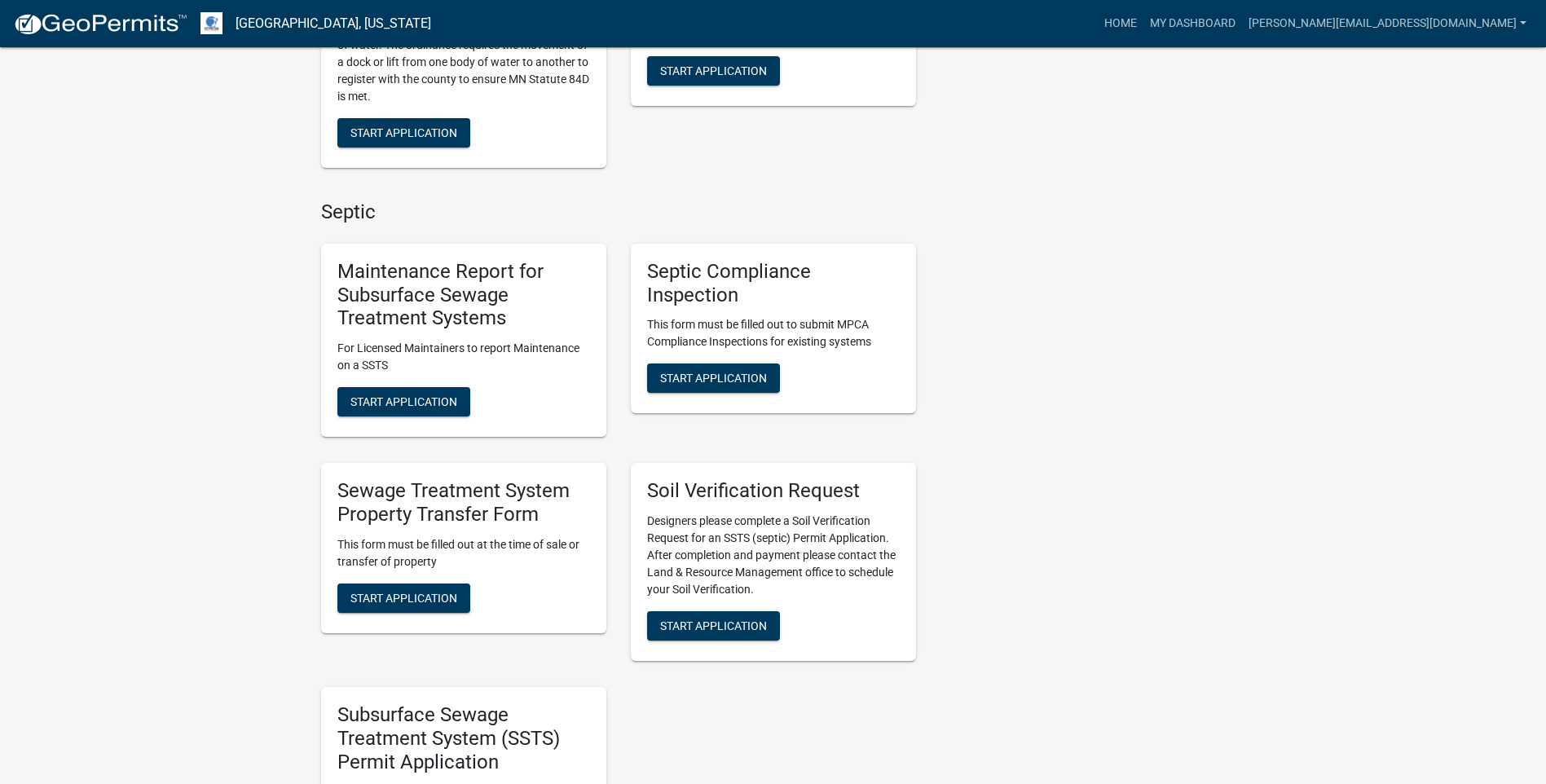
scroll to position [734, 0]
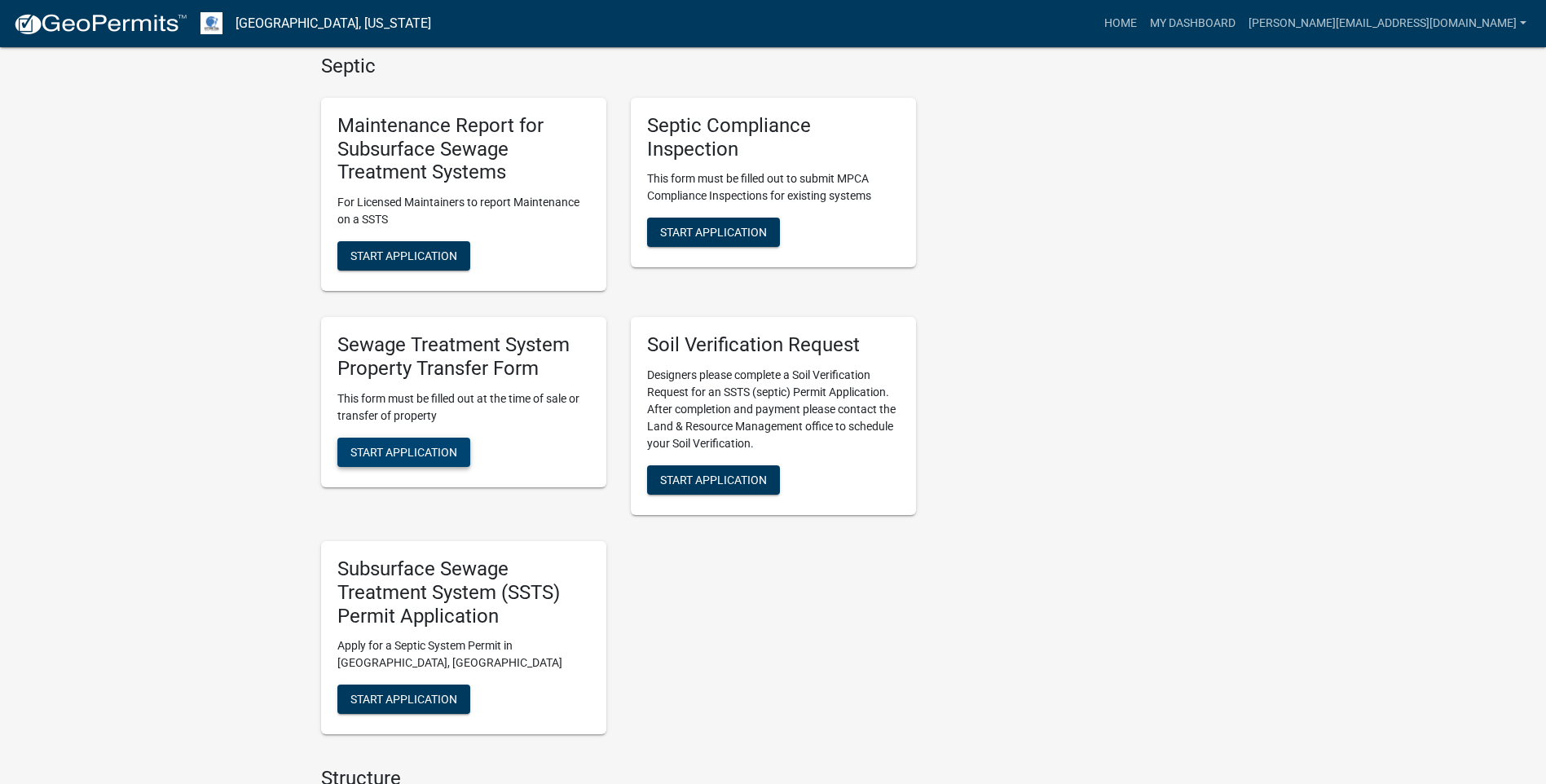
click at [409, 445] on span "Start Application" at bounding box center [404, 452] width 107 height 13
